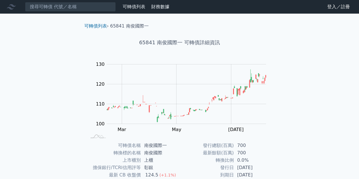
scroll to position [83, 0]
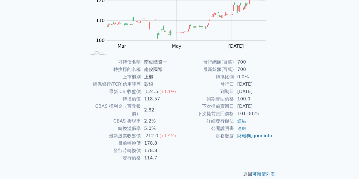
drag, startPoint x: 237, startPoint y: 84, endPoint x: 243, endPoint y: 100, distance: 17.8
click at [241, 92] on tbody "發行總額(百萬) 700 最新餘額(百萬) 700 轉換比例 0.0% 發行日 [DATE] 到期日 [DATE] 到期賣回價格 100.0 下次提前賣回日 …" at bounding box center [226, 98] width 93 height 81
drag, startPoint x: 215, startPoint y: 108, endPoint x: 254, endPoint y: 114, distance: 39.8
click at [248, 113] on tbody "發行總額(百萬) 700 最新餘額(百萬) 700 轉換比例 0.0% 發行日 [DATE] 到期日 [DATE] 到期賣回價格 100.0 下次提前賣回日 …" at bounding box center [226, 98] width 93 height 81
click at [256, 114] on td "101.0025" at bounding box center [253, 113] width 39 height 7
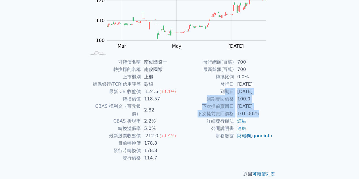
drag, startPoint x: 267, startPoint y: 114, endPoint x: 224, endPoint y: 89, distance: 49.7
click at [224, 89] on tbody "發行總額(百萬) 700 最新餘額(百萬) 700 轉換比例 0.0% 發行日 [DATE] 到期日 [DATE] 到期賣回價格 100.0 下次提前賣回日 …" at bounding box center [226, 98] width 93 height 81
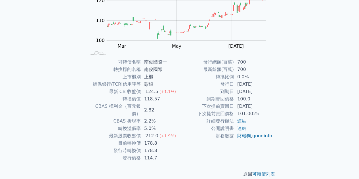
click at [222, 91] on td "到期日" at bounding box center [207, 91] width 54 height 7
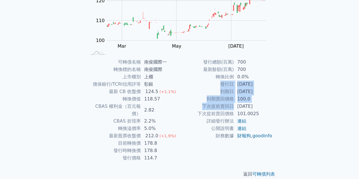
drag, startPoint x: 209, startPoint y: 83, endPoint x: 240, endPoint y: 113, distance: 43.4
click at [236, 110] on tbody "發行總額(百萬) 700 最新餘額(百萬) 700 轉換比例 0.0% 發行日 [DATE] 到期日 [DATE] 到期賣回價格 100.0 下次提前賣回日 …" at bounding box center [226, 98] width 93 height 81
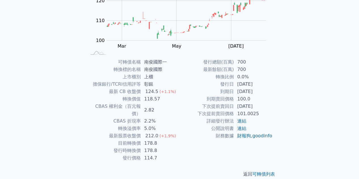
click at [241, 113] on td "101.0025" at bounding box center [253, 113] width 39 height 7
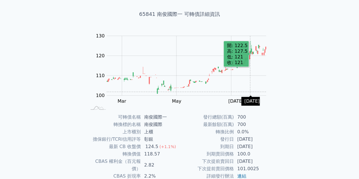
scroll to position [0, 0]
